Goal: Information Seeking & Learning: Learn about a topic

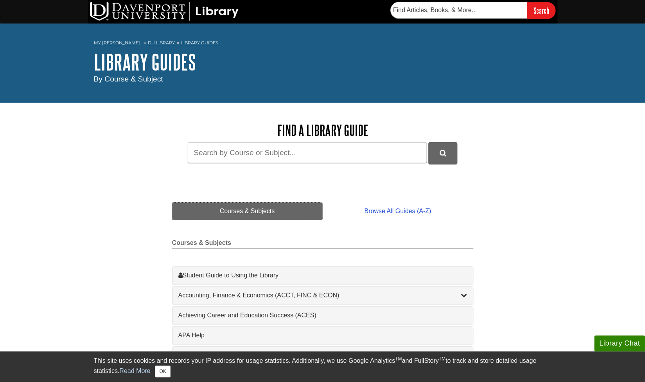
click at [235, 208] on link "Courses & Subjects" at bounding box center [247, 210] width 151 height 17
click at [221, 162] on input "Guide Search Terms" at bounding box center [307, 152] width 239 height 21
type input "LEGL334"
click at [436, 151] on button "DU Library Guides Search" at bounding box center [442, 153] width 29 height 22
click at [155, 44] on link "DU Library" at bounding box center [161, 42] width 27 height 5
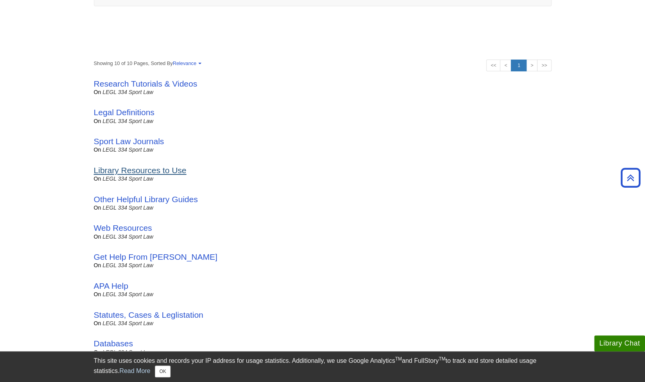
scroll to position [122, 0]
click at [102, 168] on link "Library Resources to Use" at bounding box center [140, 170] width 93 height 9
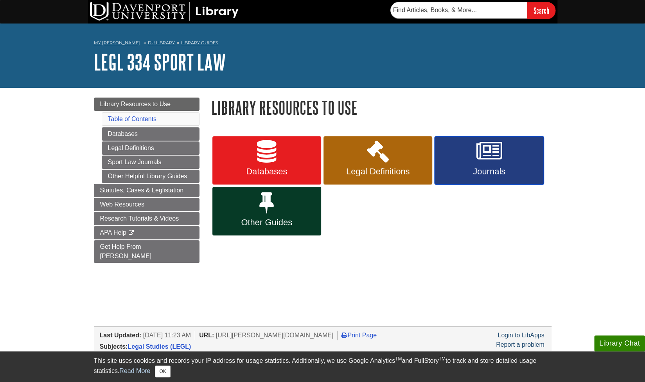
click at [468, 148] on link "Journals" at bounding box center [489, 160] width 109 height 49
